Goal: Complete application form

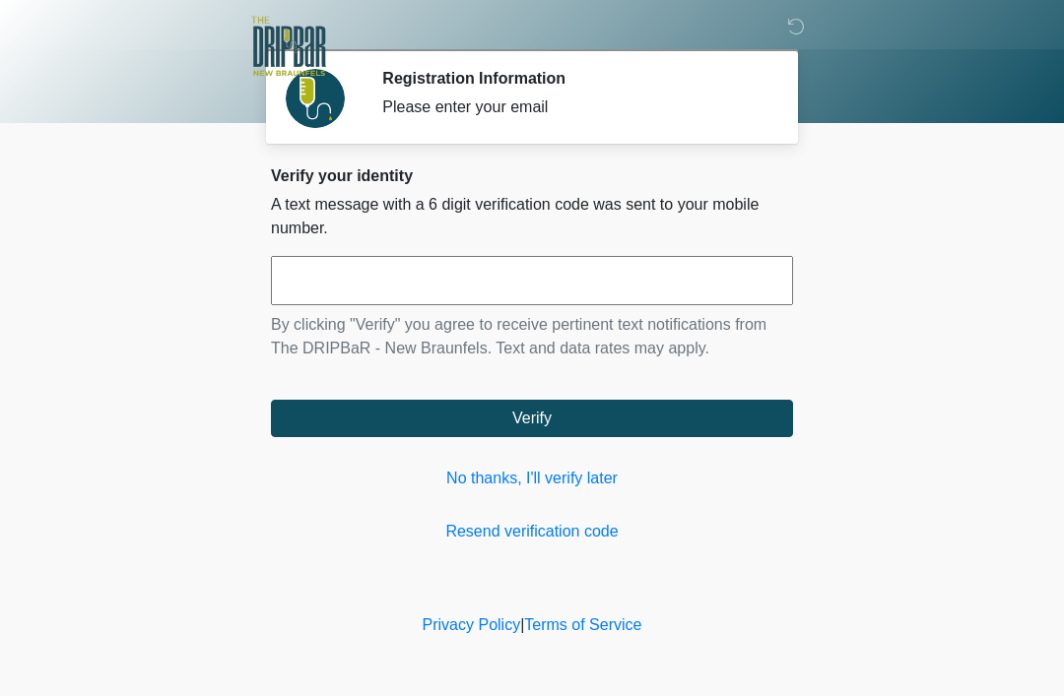
click at [371, 279] on input "text" at bounding box center [532, 280] width 522 height 49
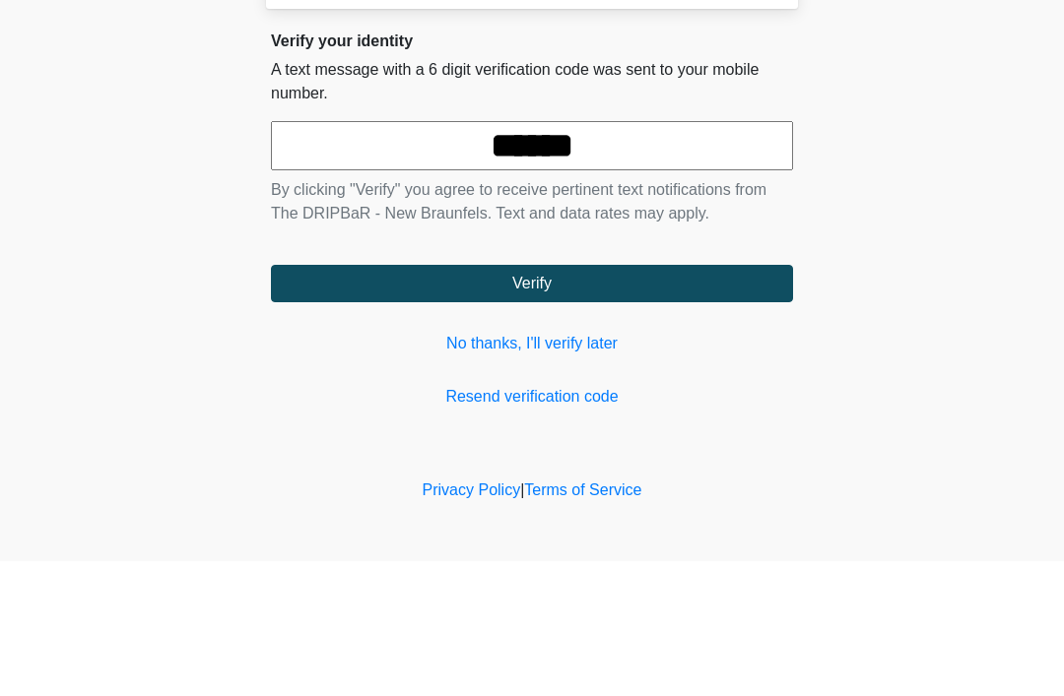
type input "******"
click at [678, 400] on button "Verify" at bounding box center [532, 418] width 522 height 37
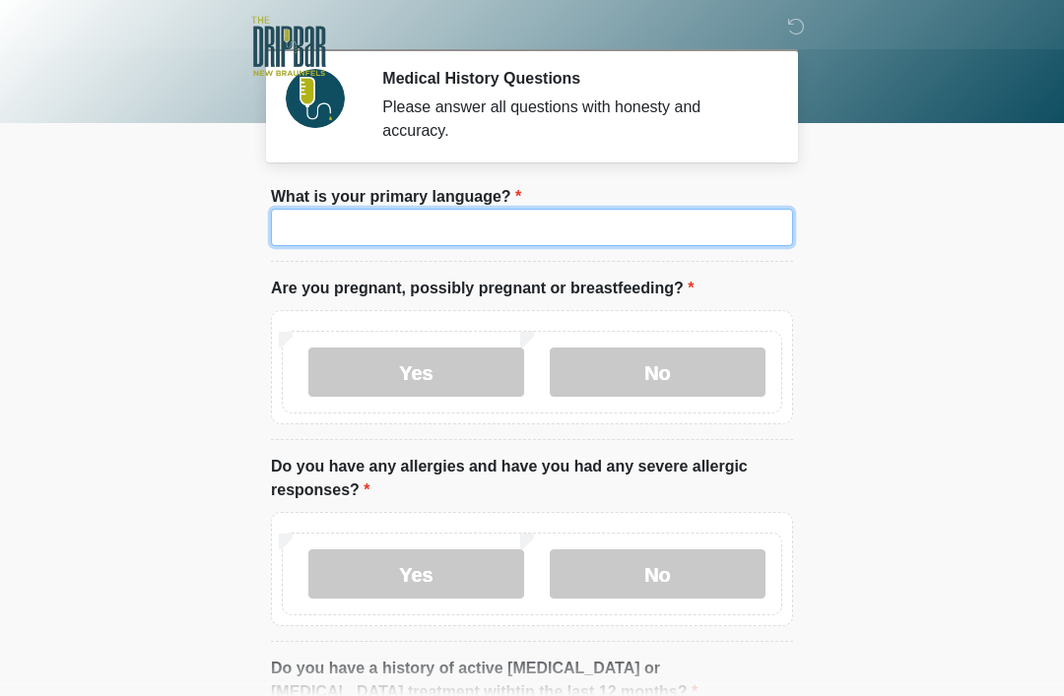
click at [496, 236] on input "What is your primary language?" at bounding box center [532, 227] width 522 height 37
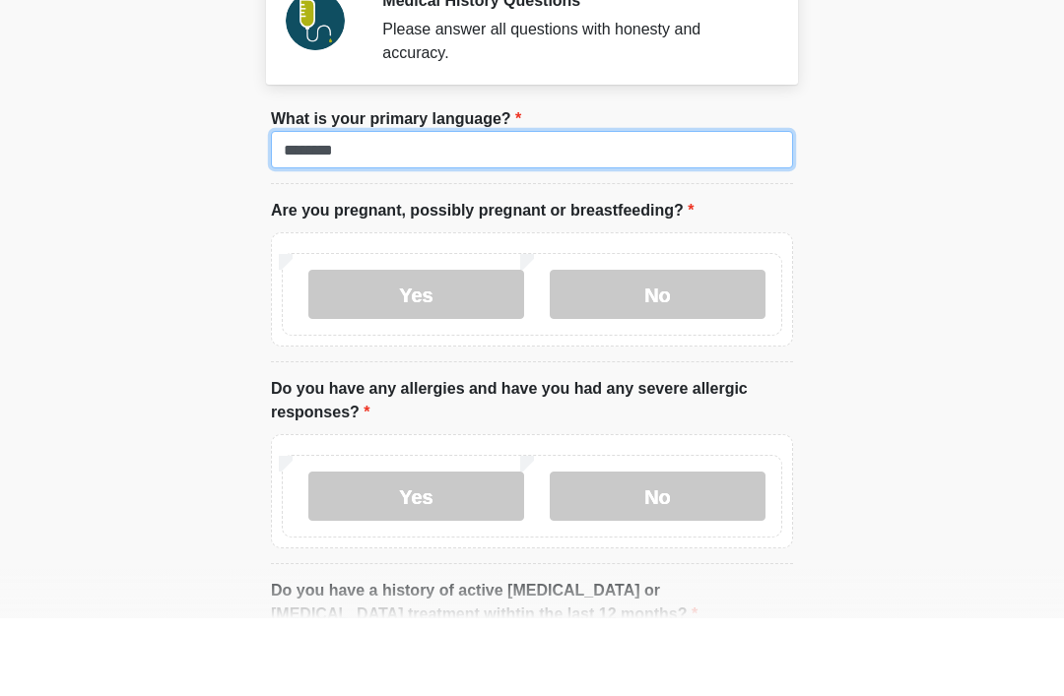
type input "*******"
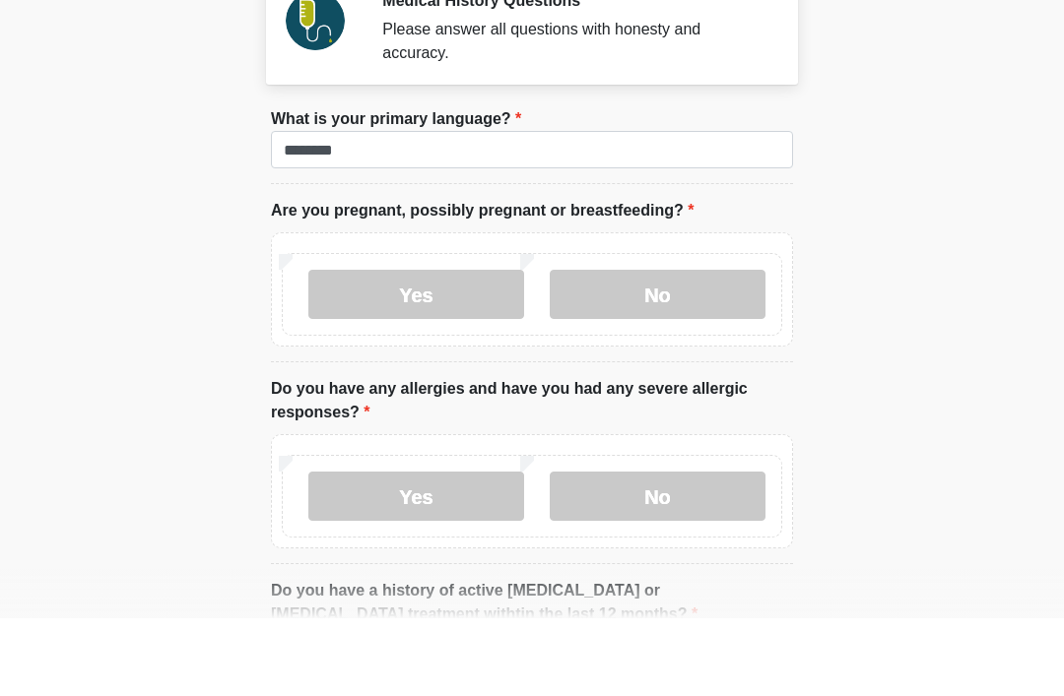
click at [677, 348] on label "No" at bounding box center [658, 372] width 216 height 49
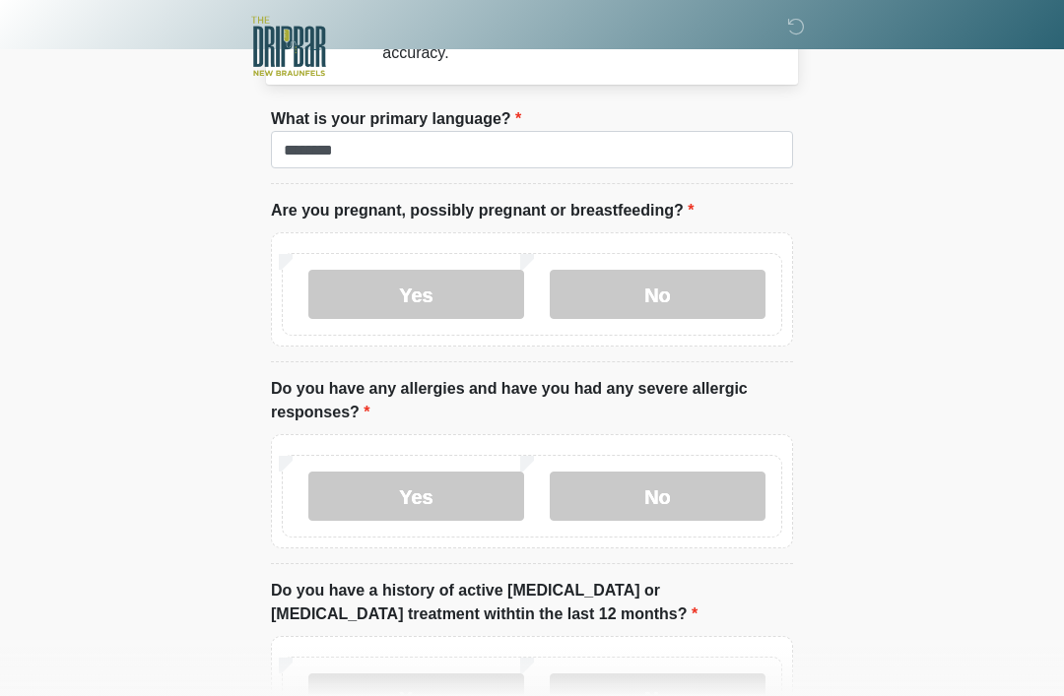
click at [443, 503] on label "Yes" at bounding box center [416, 496] width 216 height 49
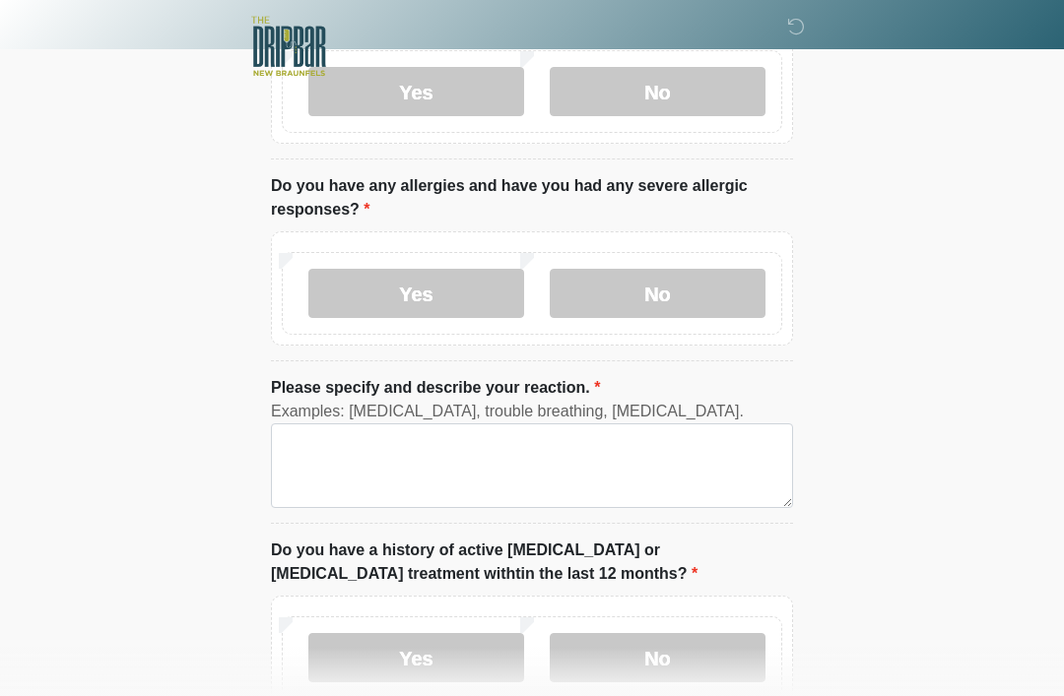
scroll to position [280, 0]
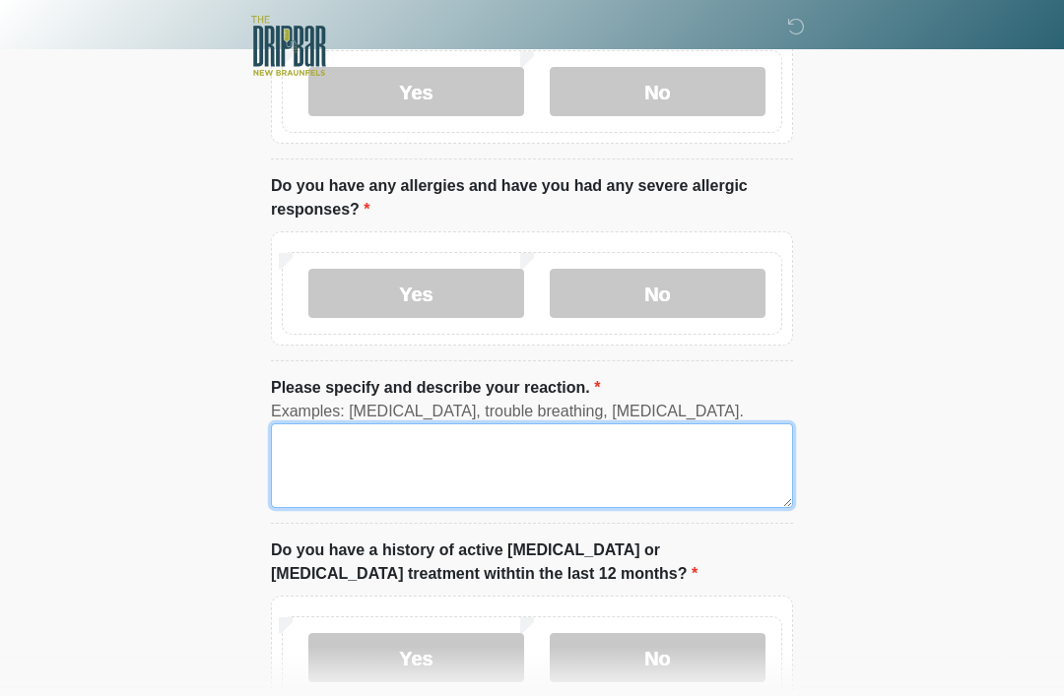
click at [384, 474] on textarea "Please specify and describe your reaction." at bounding box center [532, 467] width 522 height 85
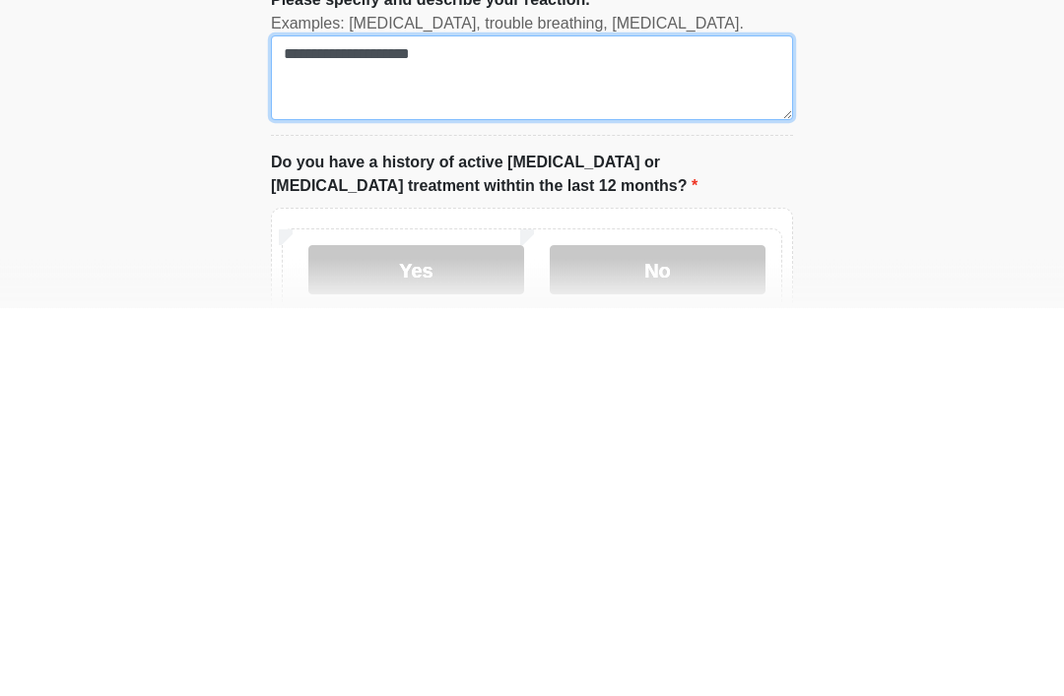
type textarea "**********"
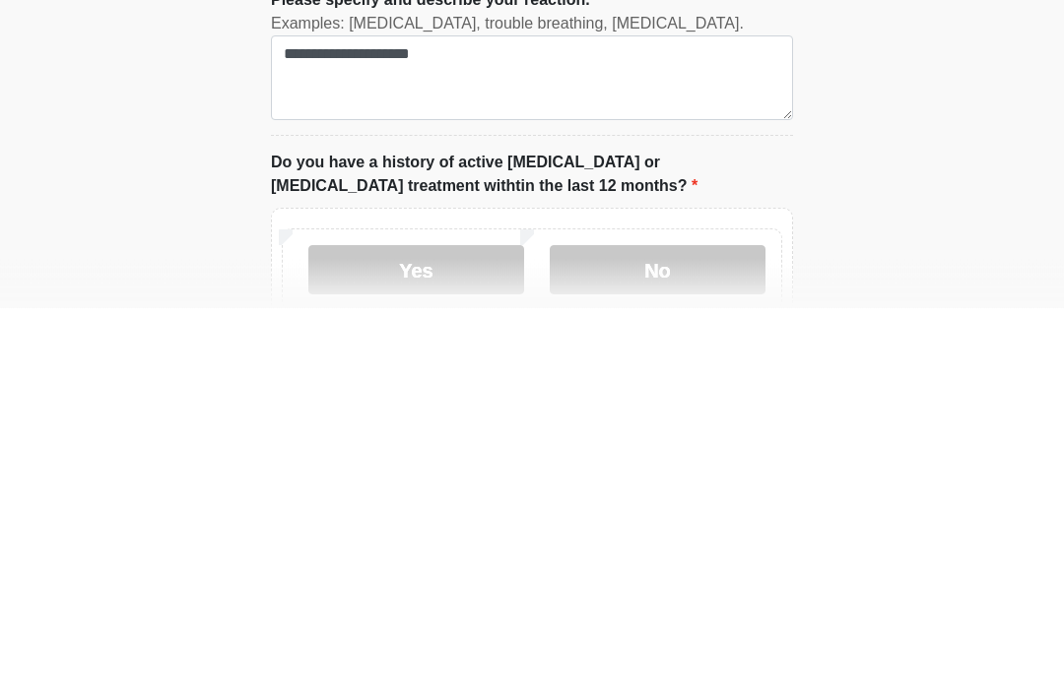
click at [685, 634] on label "No" at bounding box center [658, 658] width 216 height 49
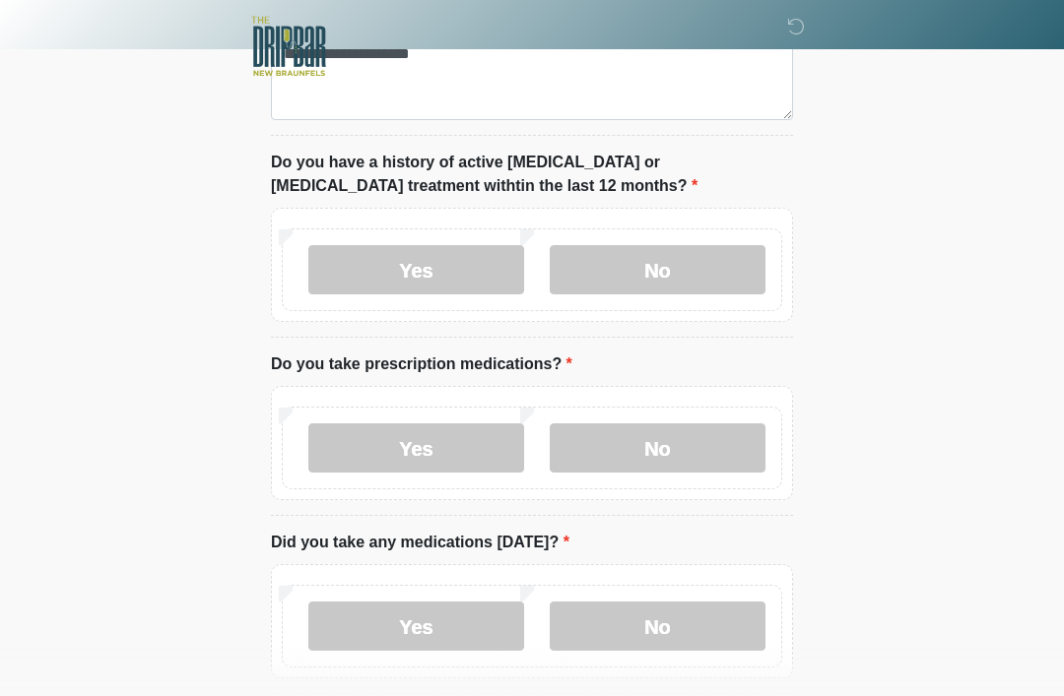
click at [670, 460] on label "No" at bounding box center [658, 448] width 216 height 49
click at [439, 621] on label "Yes" at bounding box center [416, 626] width 216 height 49
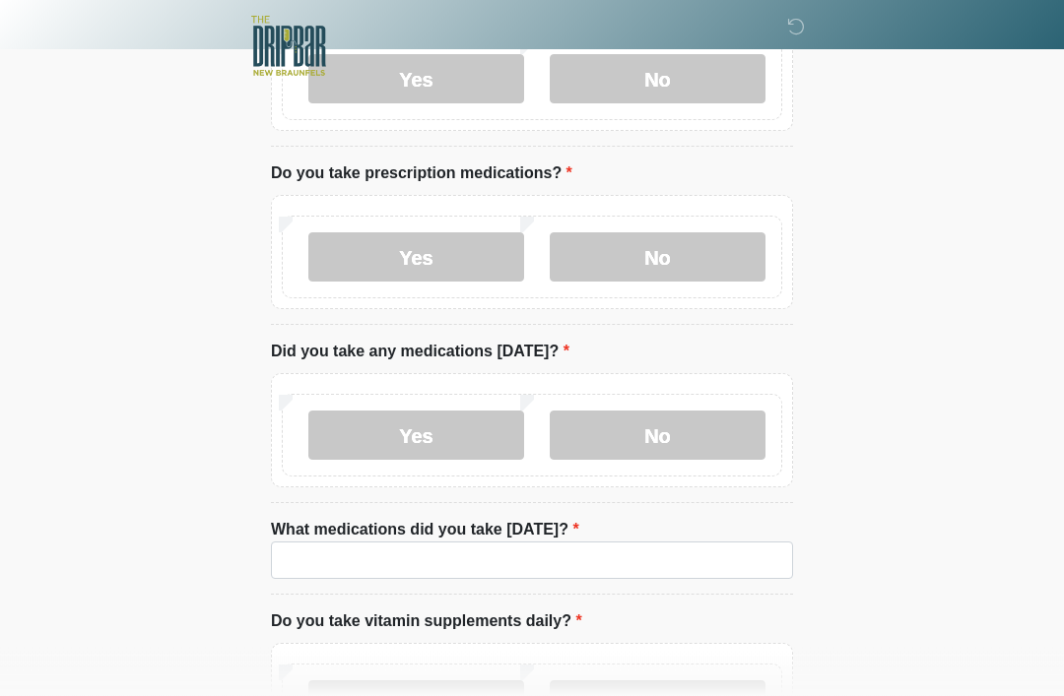
scroll to position [860, 0]
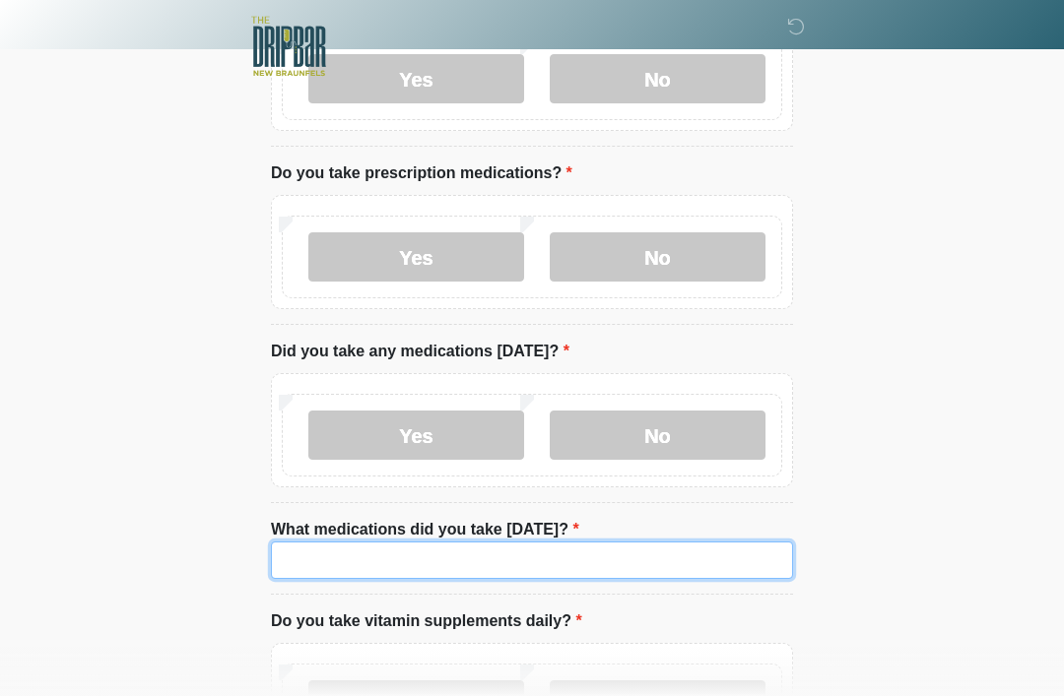
click at [433, 560] on input "What medications did you take [DATE]?" at bounding box center [532, 560] width 522 height 37
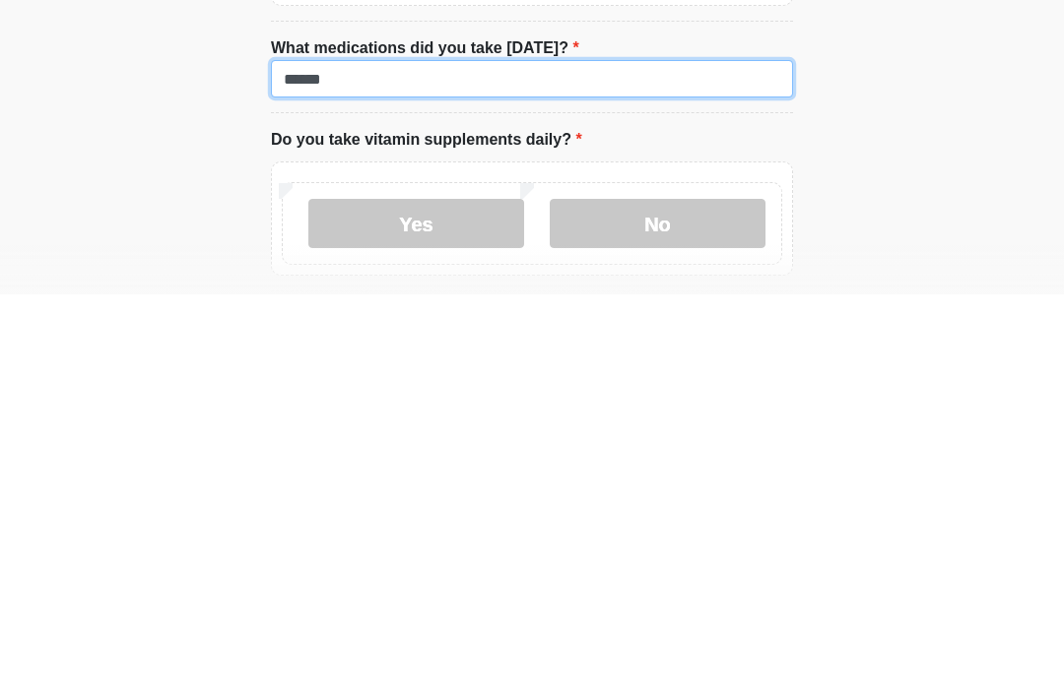
type input "******"
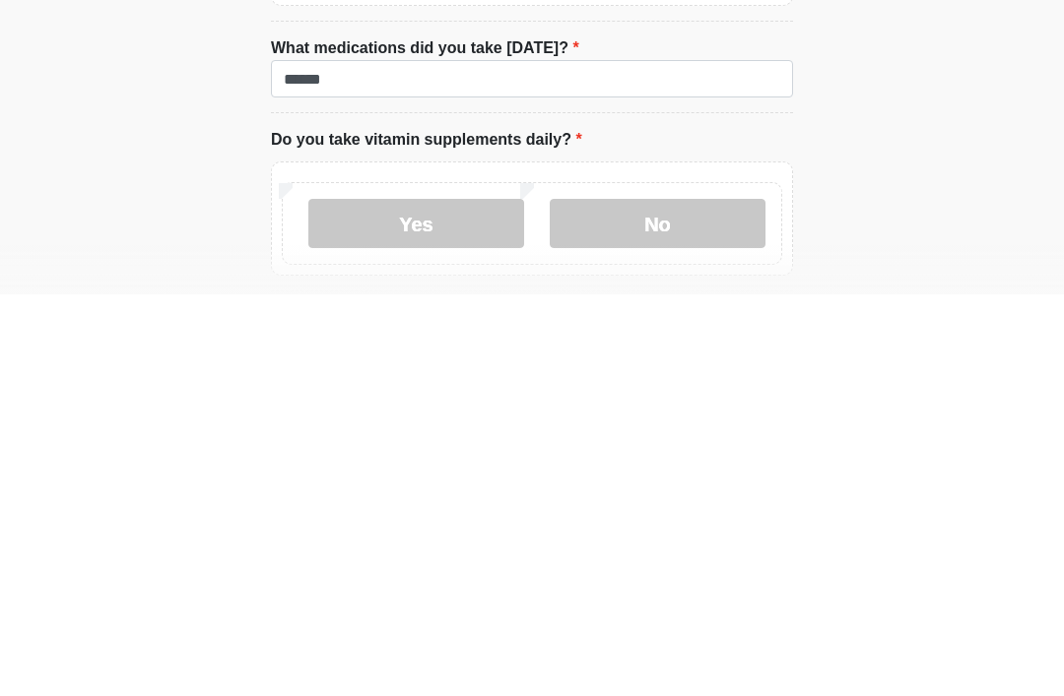
click at [674, 601] on label "No" at bounding box center [658, 625] width 216 height 49
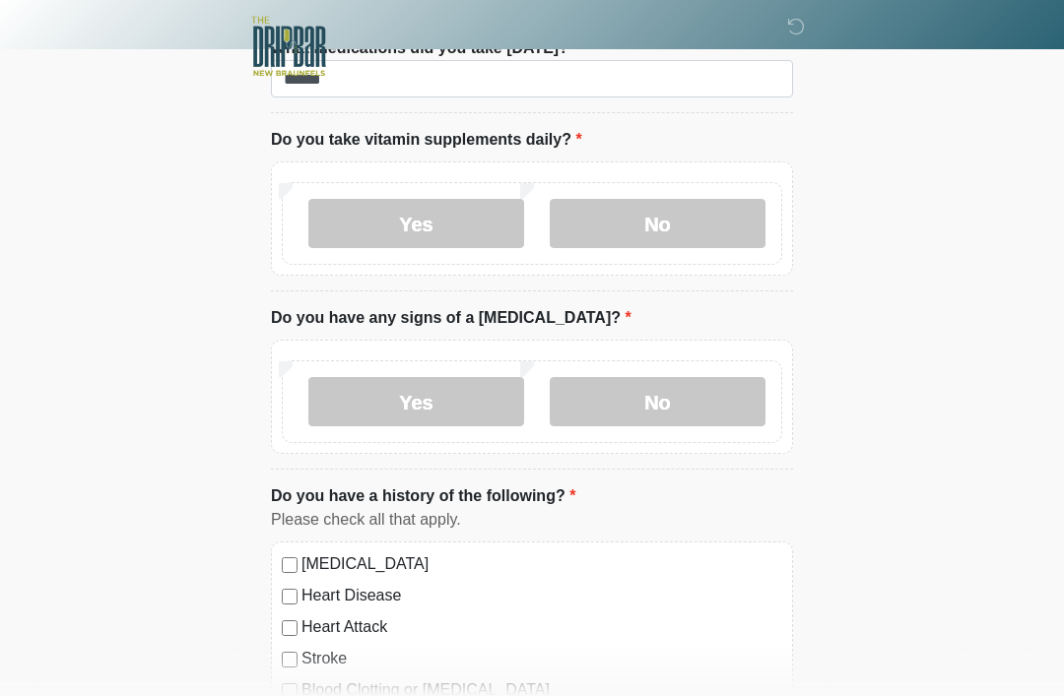
click at [684, 405] on label "No" at bounding box center [658, 401] width 216 height 49
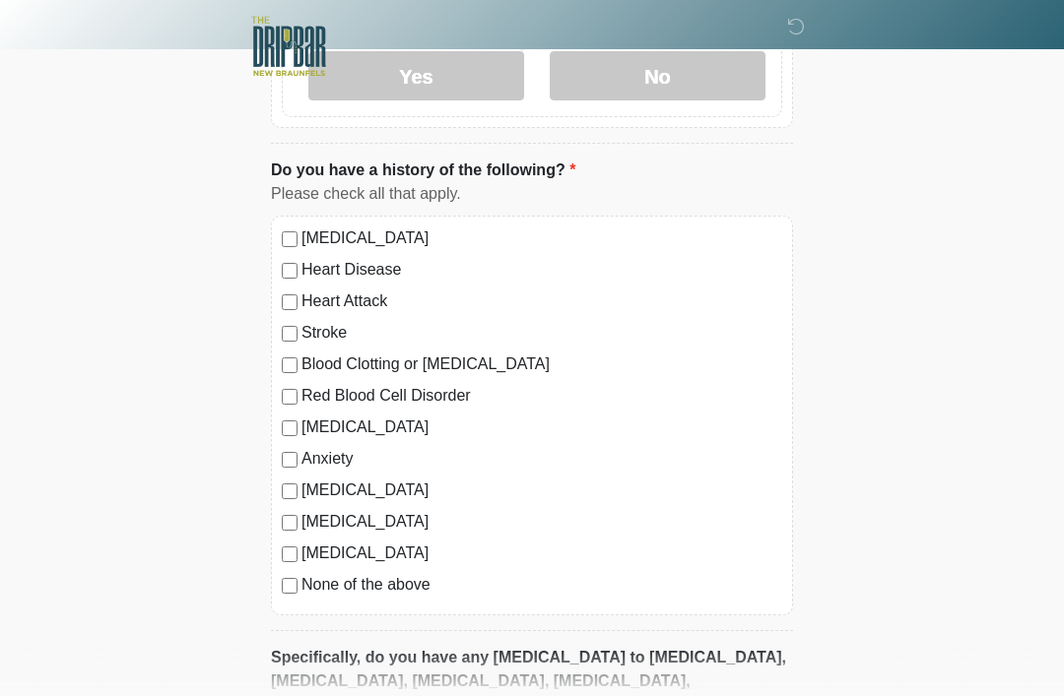
scroll to position [1679, 0]
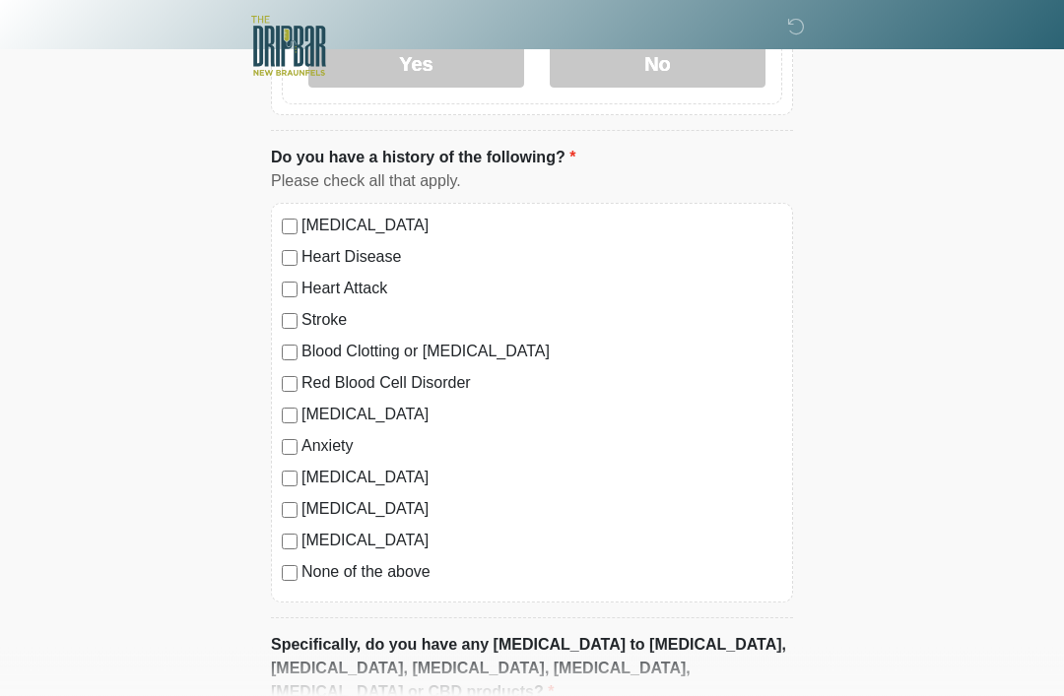
click at [328, 535] on label "[MEDICAL_DATA]" at bounding box center [541, 542] width 481 height 24
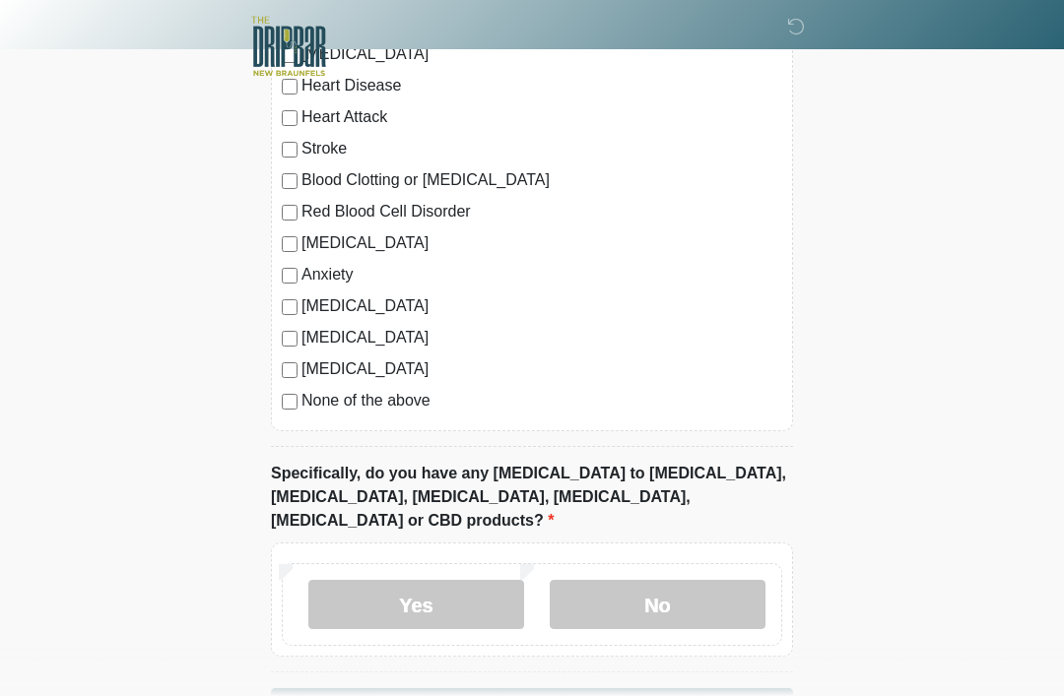
scroll to position [1895, 0]
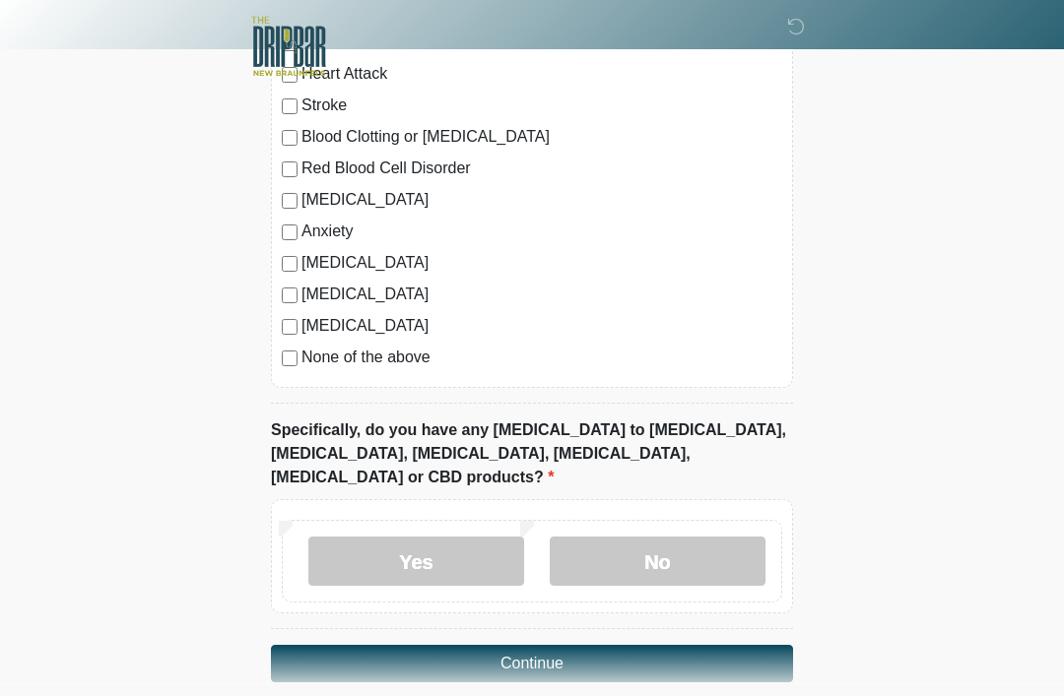
click at [674, 543] on label "No" at bounding box center [658, 561] width 216 height 49
click at [590, 645] on button "Continue" at bounding box center [532, 663] width 522 height 37
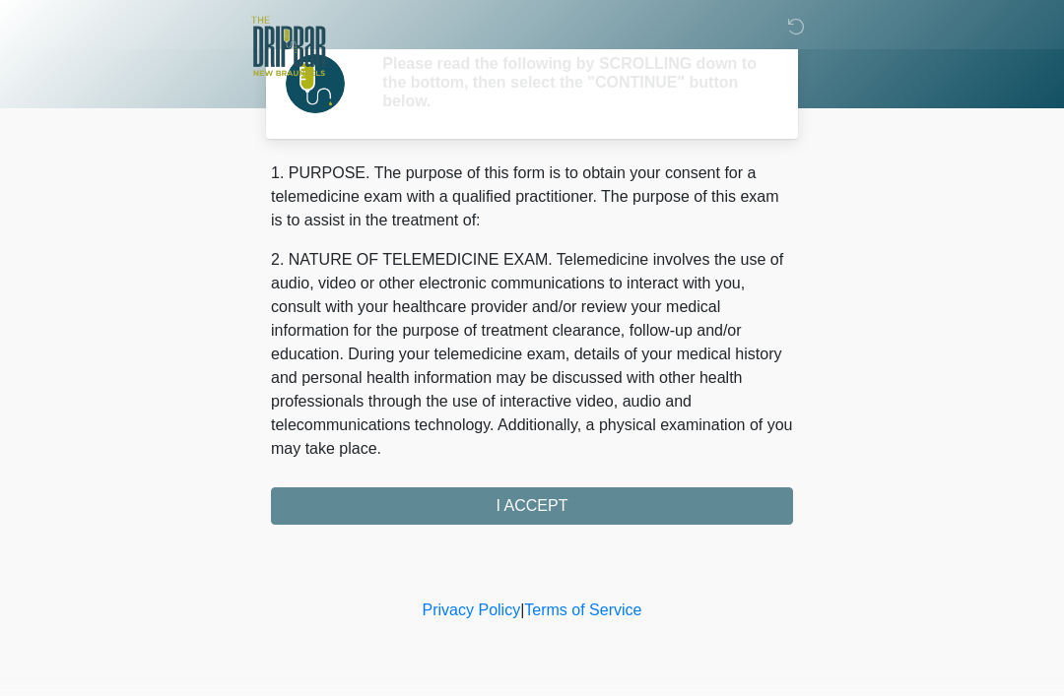
scroll to position [0, 0]
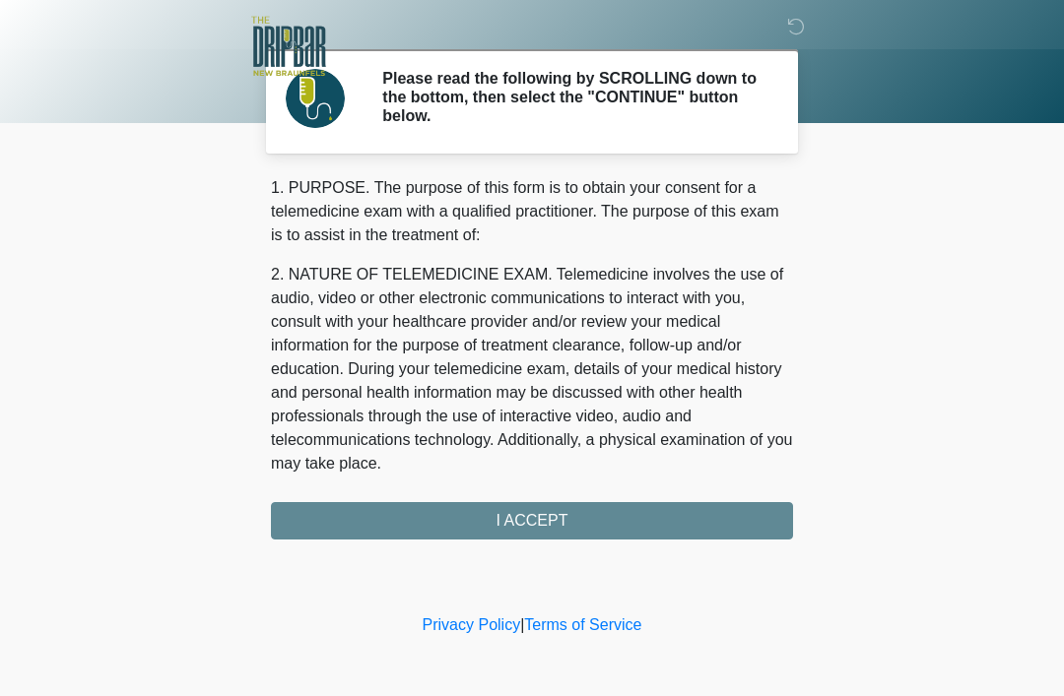
click at [567, 523] on div "1. PURPOSE. The purpose of this form is to obtain your consent for a telemedici…" at bounding box center [532, 357] width 522 height 363
click at [524, 520] on div "1. PURPOSE. The purpose of this form is to obtain your consent for a telemedici…" at bounding box center [532, 357] width 522 height 363
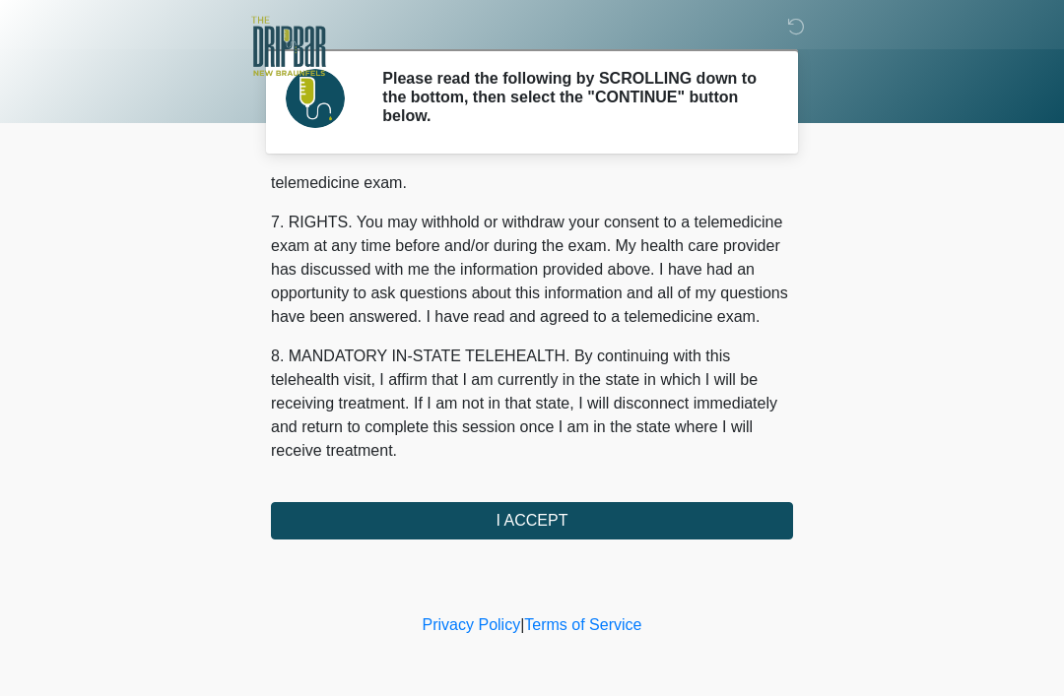
scroll to position [864, 0]
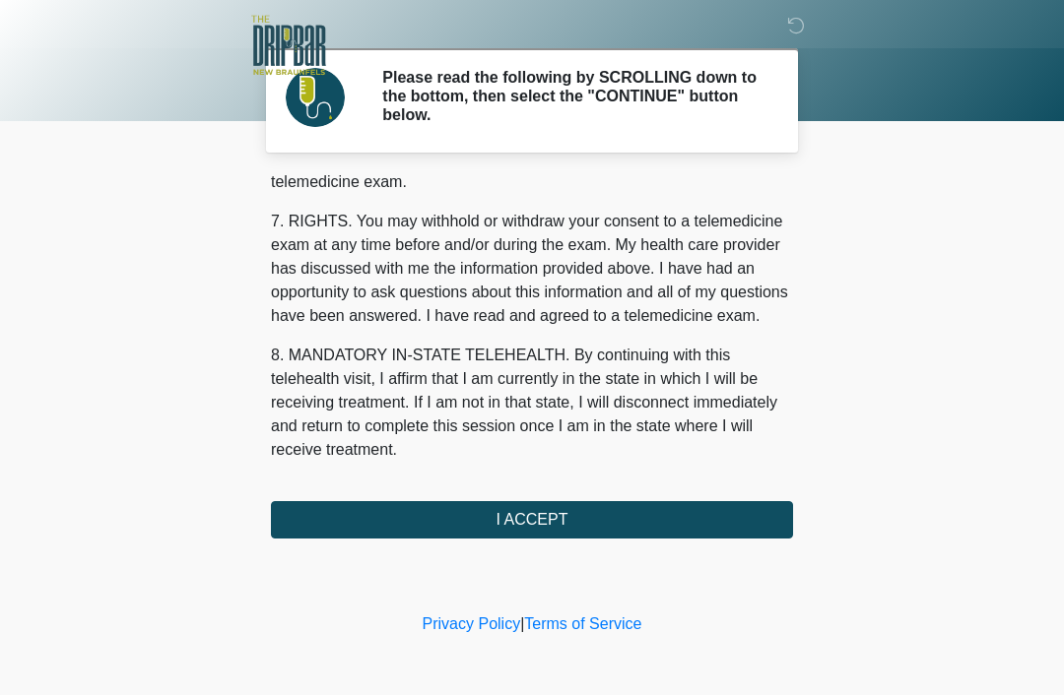
click at [572, 521] on button "I ACCEPT" at bounding box center [532, 520] width 522 height 37
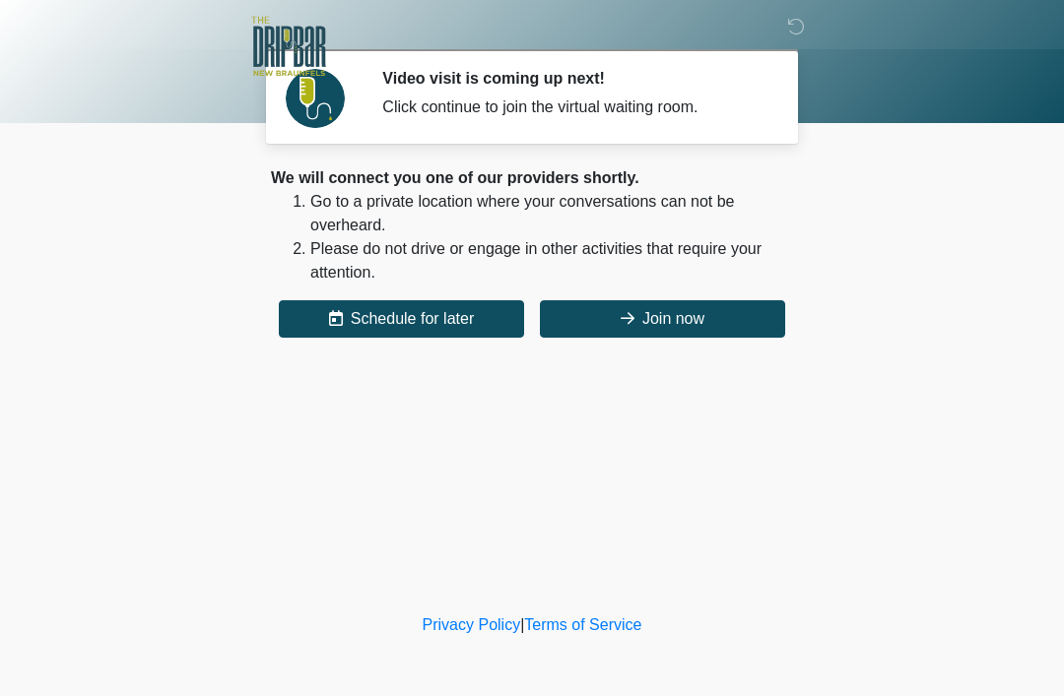
click at [674, 318] on button "Join now" at bounding box center [662, 318] width 245 height 37
